Goal: Information Seeking & Learning: Learn about a topic

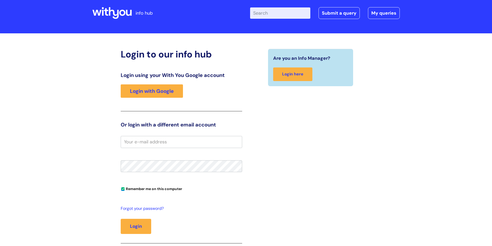
scroll to position [8, 0]
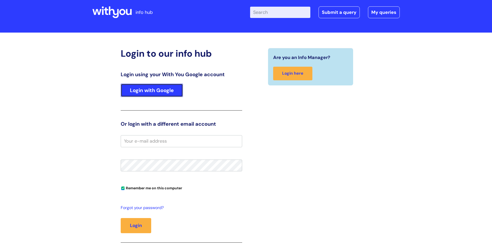
click at [144, 91] on link "Login with Google" at bounding box center [152, 90] width 62 height 13
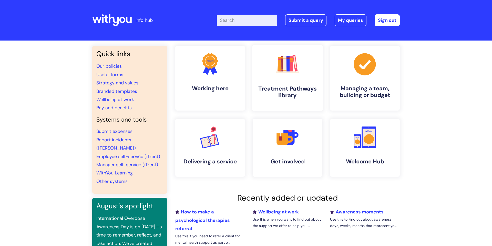
click at [286, 76] on icon ".cls-1{fill:#f89b22;}.cls-1,.cls-2,.cls-3,.cls-4,.cls-5,.cls-6,.cls-7{stroke-wi…" at bounding box center [287, 63] width 25 height 25
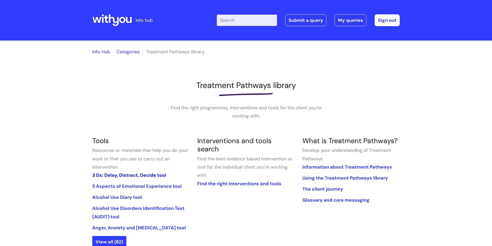
click at [131, 175] on link "3 Ds: Delay, Distract, Decide tool" at bounding box center [129, 175] width 74 height 6
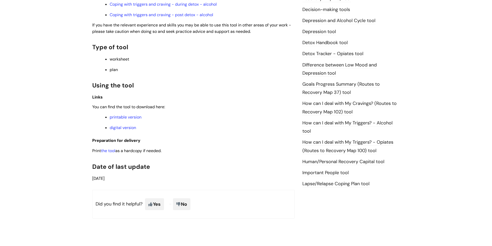
scroll to position [286, 0]
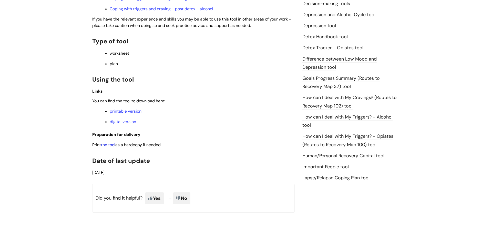
click at [108, 145] on link "the tool" at bounding box center [108, 144] width 14 height 5
